Goal: Navigation & Orientation: Find specific page/section

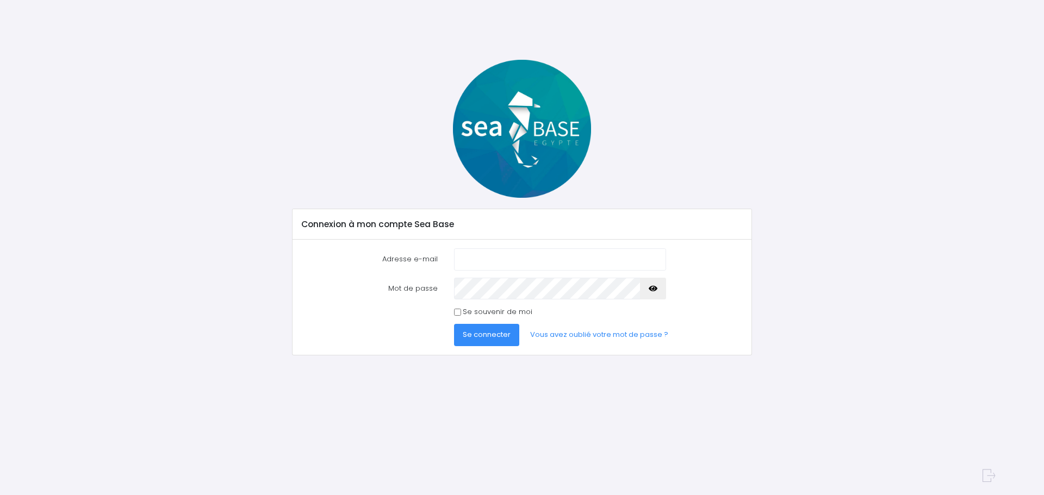
type input "carron.raphael@gmail.com"
click at [520, 263] on input "carron.raphael@gmail.com" at bounding box center [560, 259] width 212 height 22
click at [496, 344] on button "Se connecter" at bounding box center [486, 335] width 65 height 22
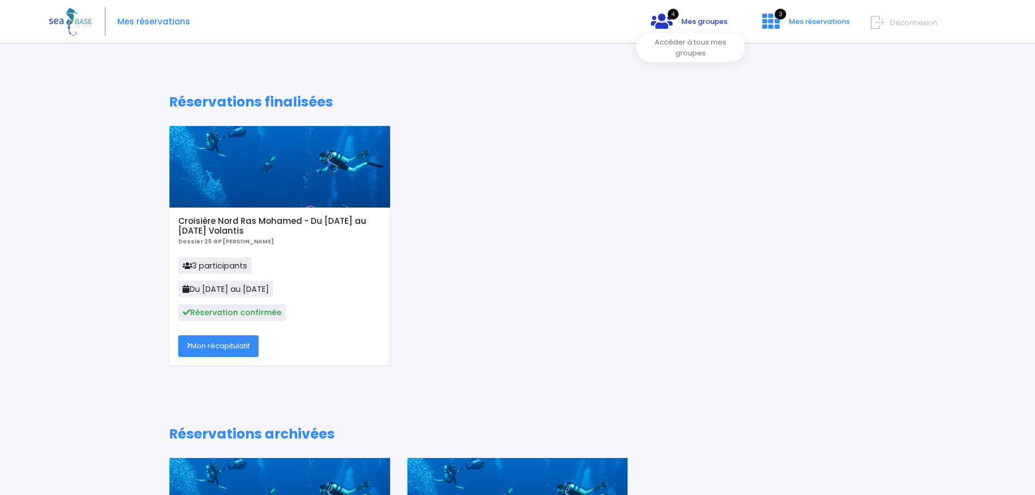
click at [685, 21] on span "Mes groupes" at bounding box center [705, 21] width 46 height 10
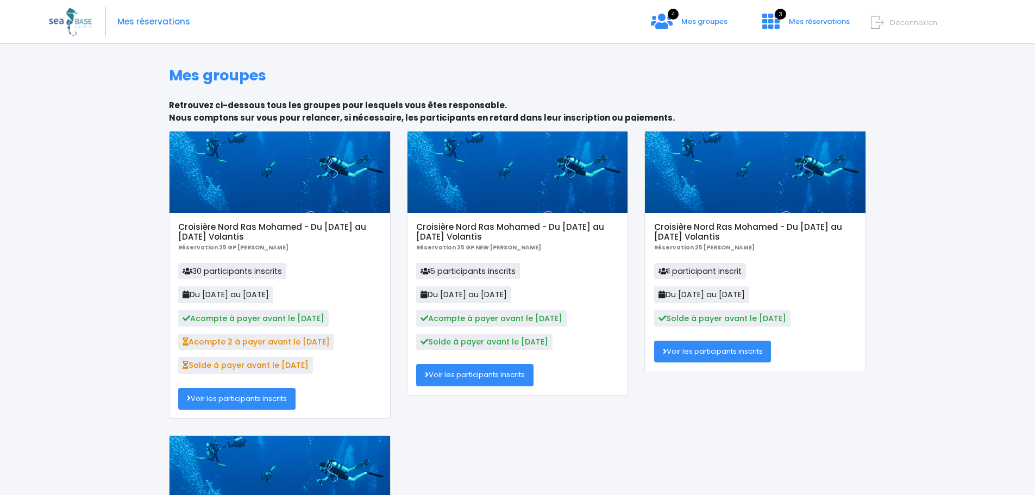
scroll to position [54, 0]
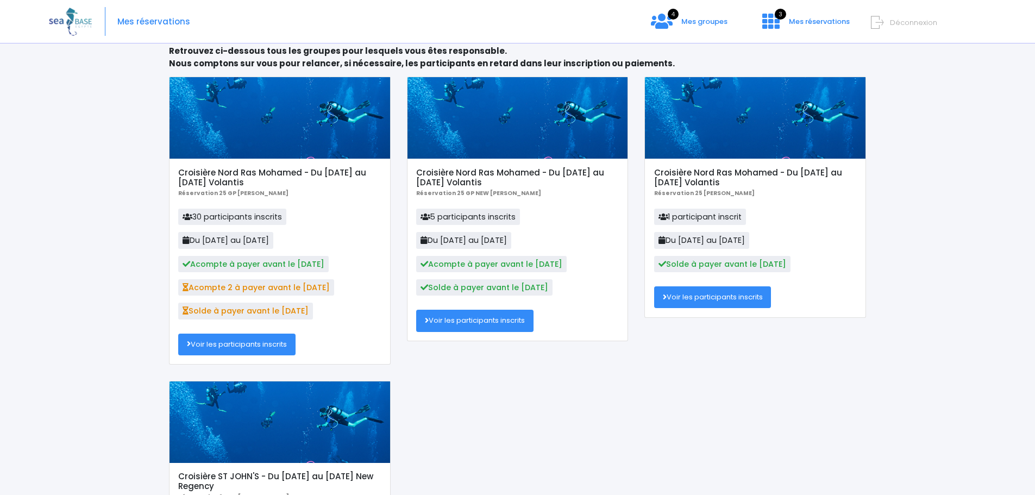
click at [239, 177] on h5 "Croisière Nord Ras Mohamed - Du [DATE] au [DATE] Volantis" at bounding box center [279, 178] width 203 height 20
